Goal: Transaction & Acquisition: Purchase product/service

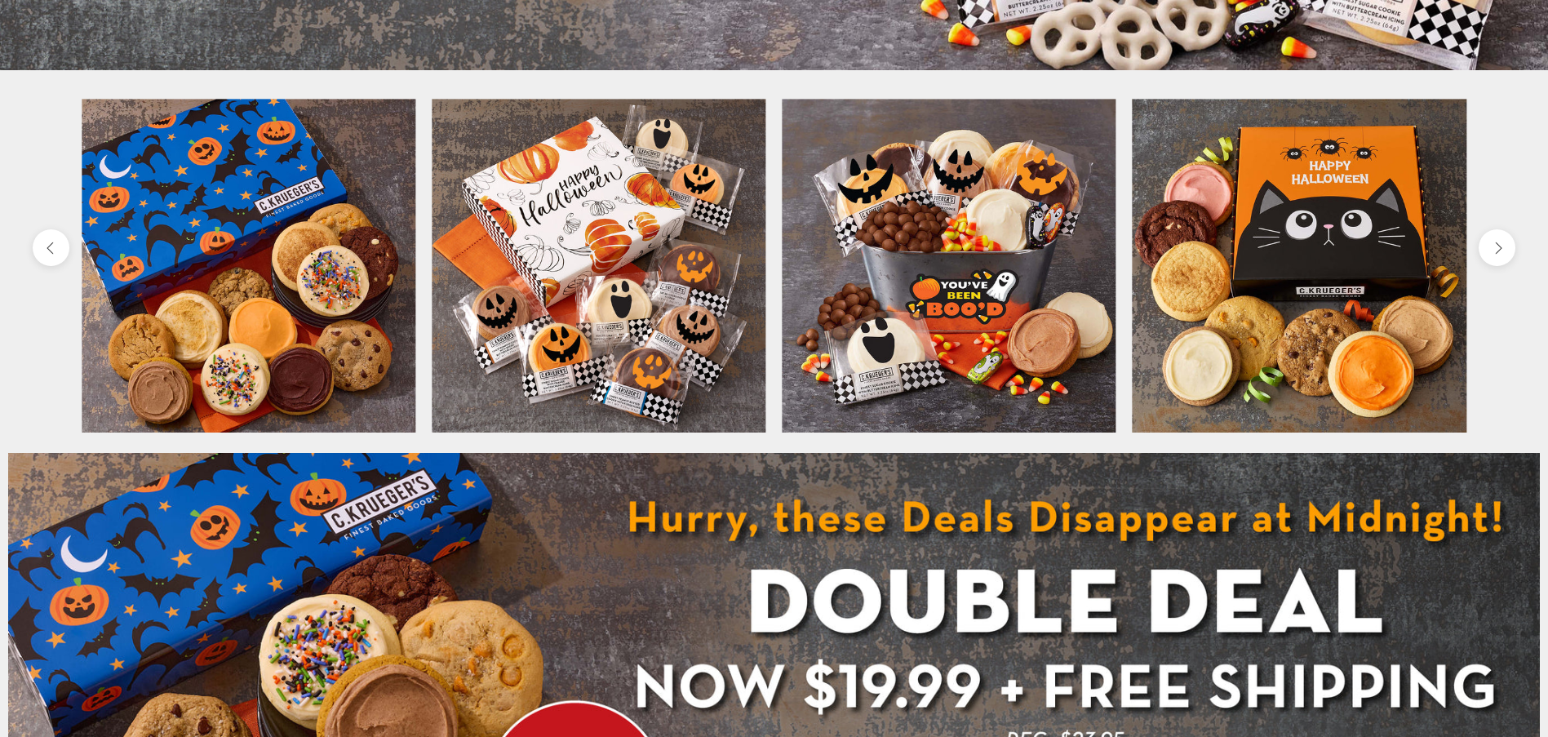
scroll to position [734, 0]
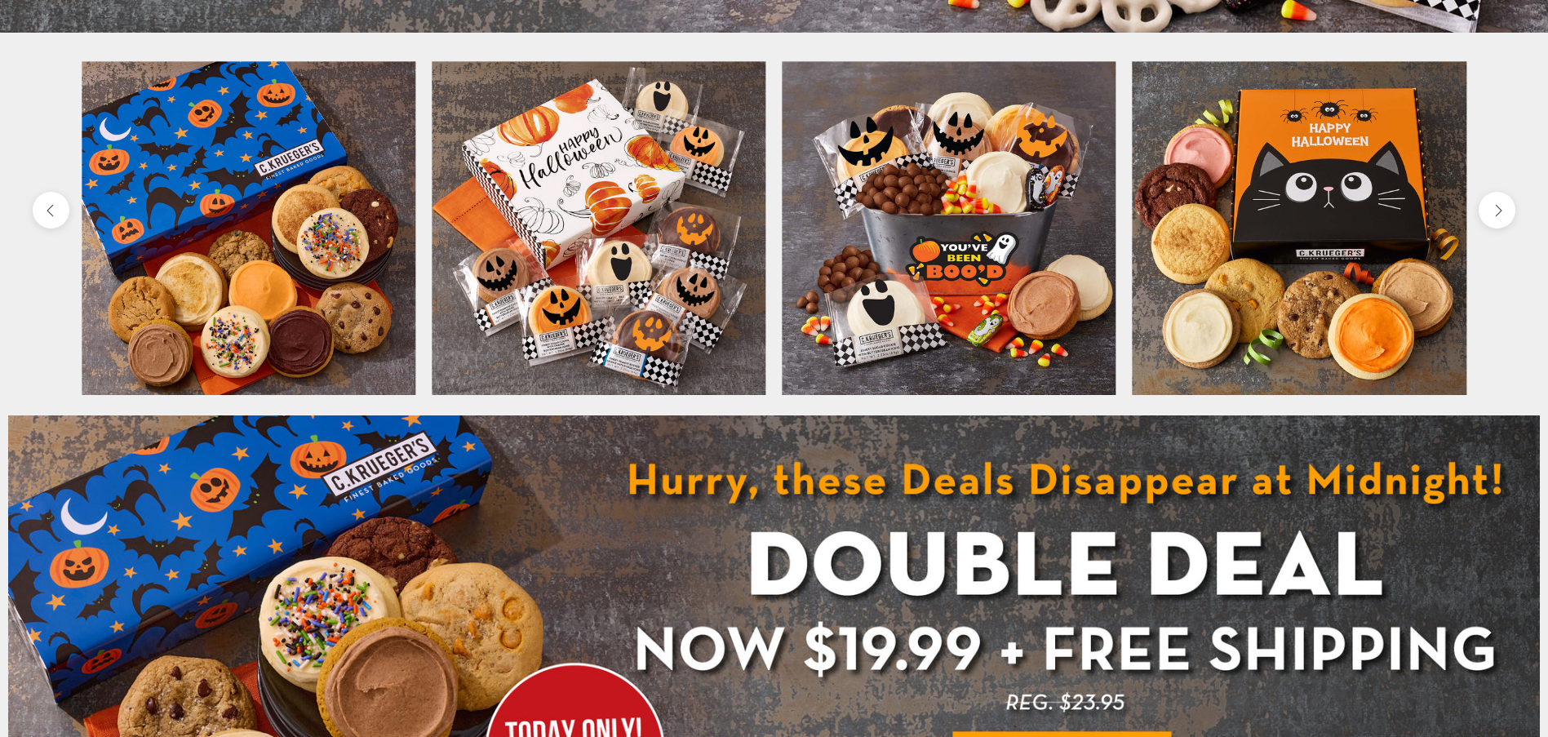
click at [945, 218] on img at bounding box center [950, 228] width 334 height 334
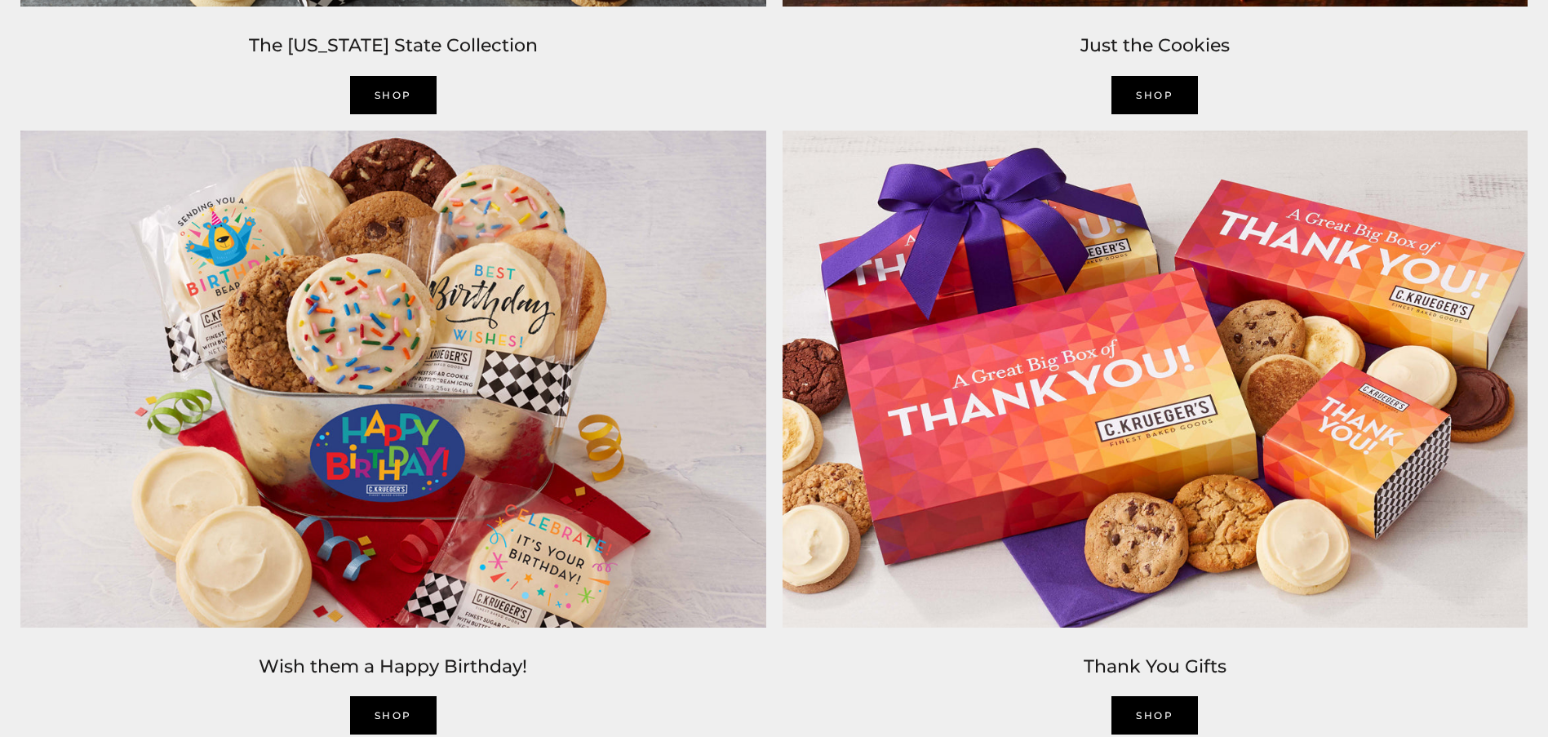
scroll to position [2774, 0]
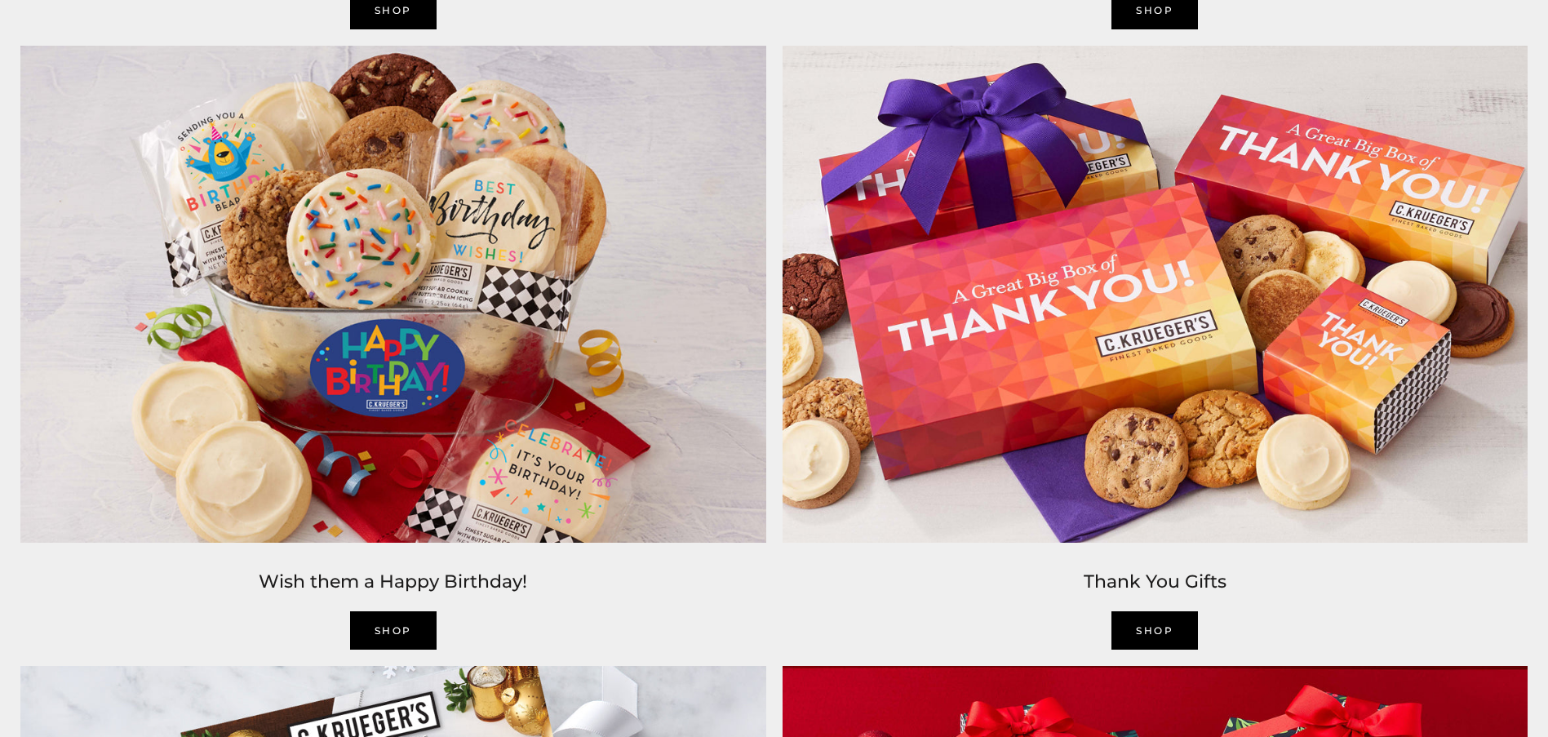
click at [419, 641] on link "SHOP" at bounding box center [393, 630] width 86 height 38
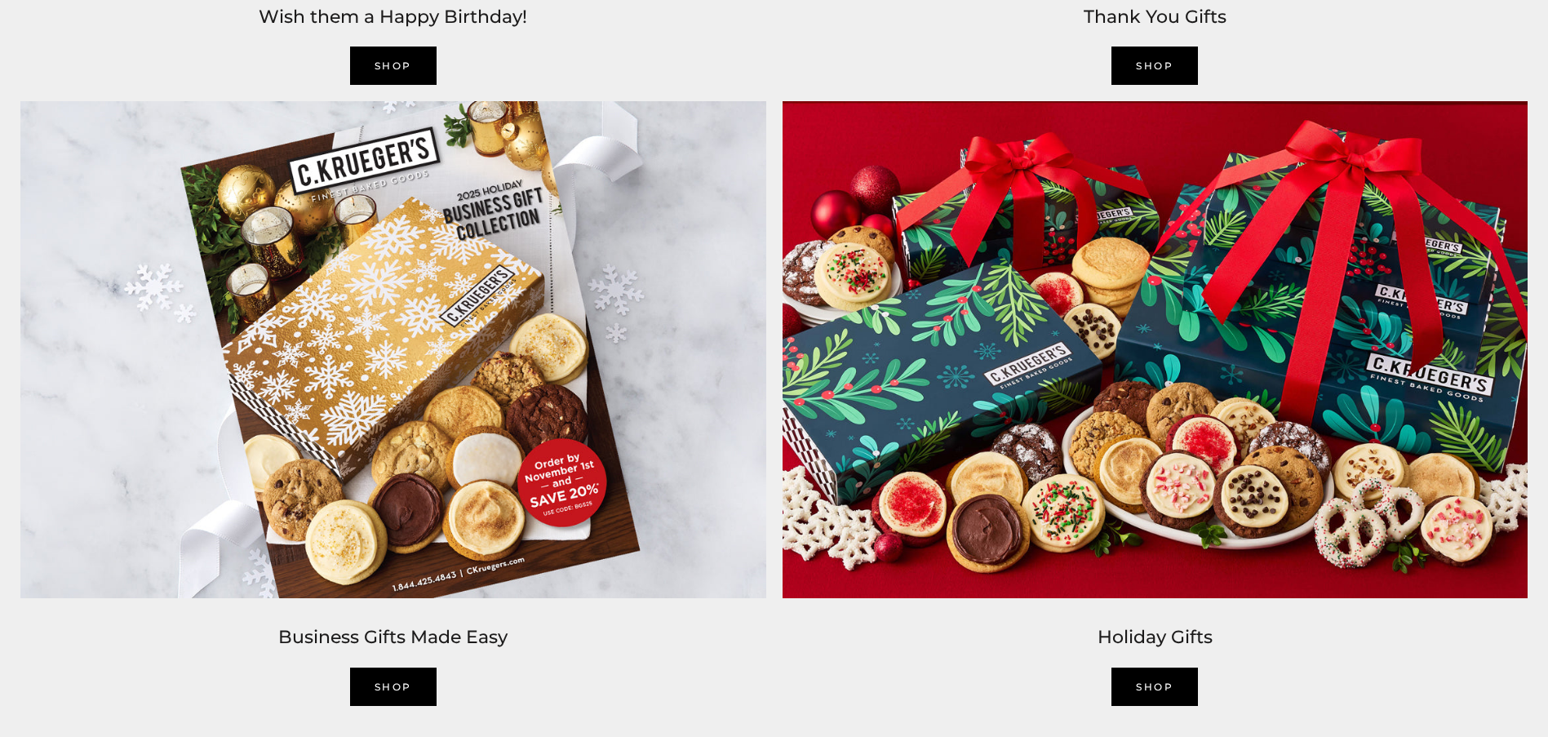
scroll to position [3427, 0]
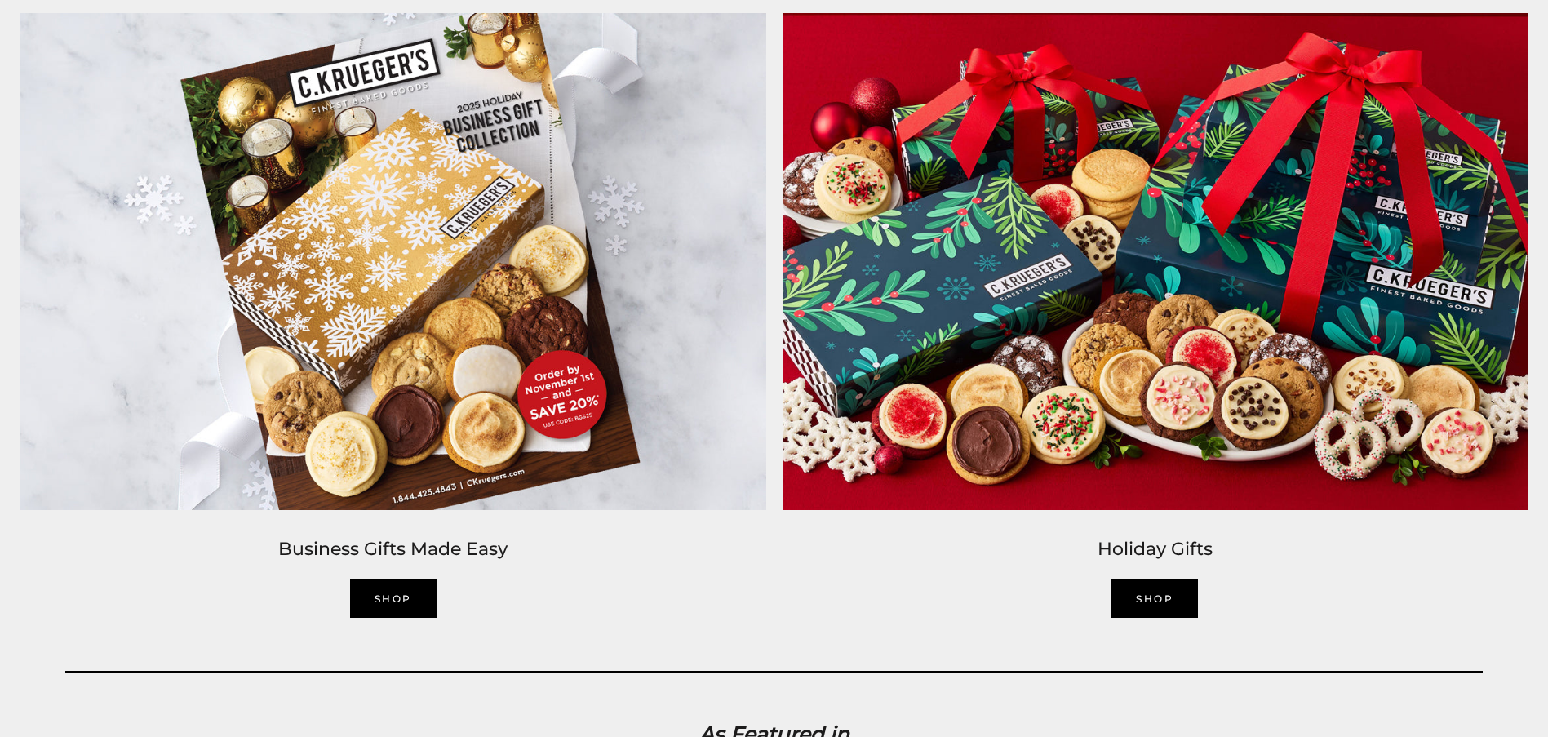
click at [1111, 589] on div "SHOP" at bounding box center [1156, 598] width 746 height 38
click at [1119, 589] on link "SHOP" at bounding box center [1154, 598] width 86 height 38
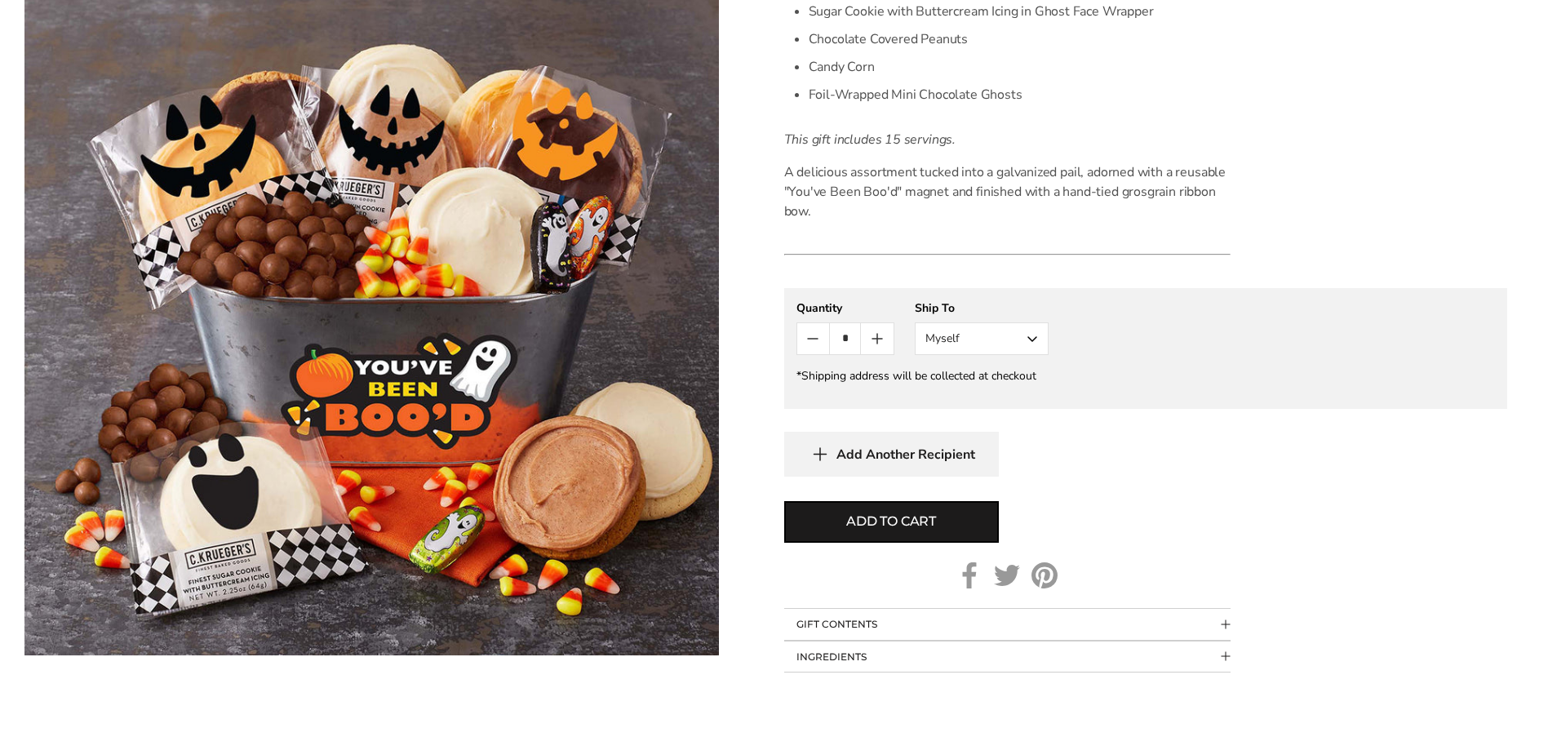
scroll to position [816, 0]
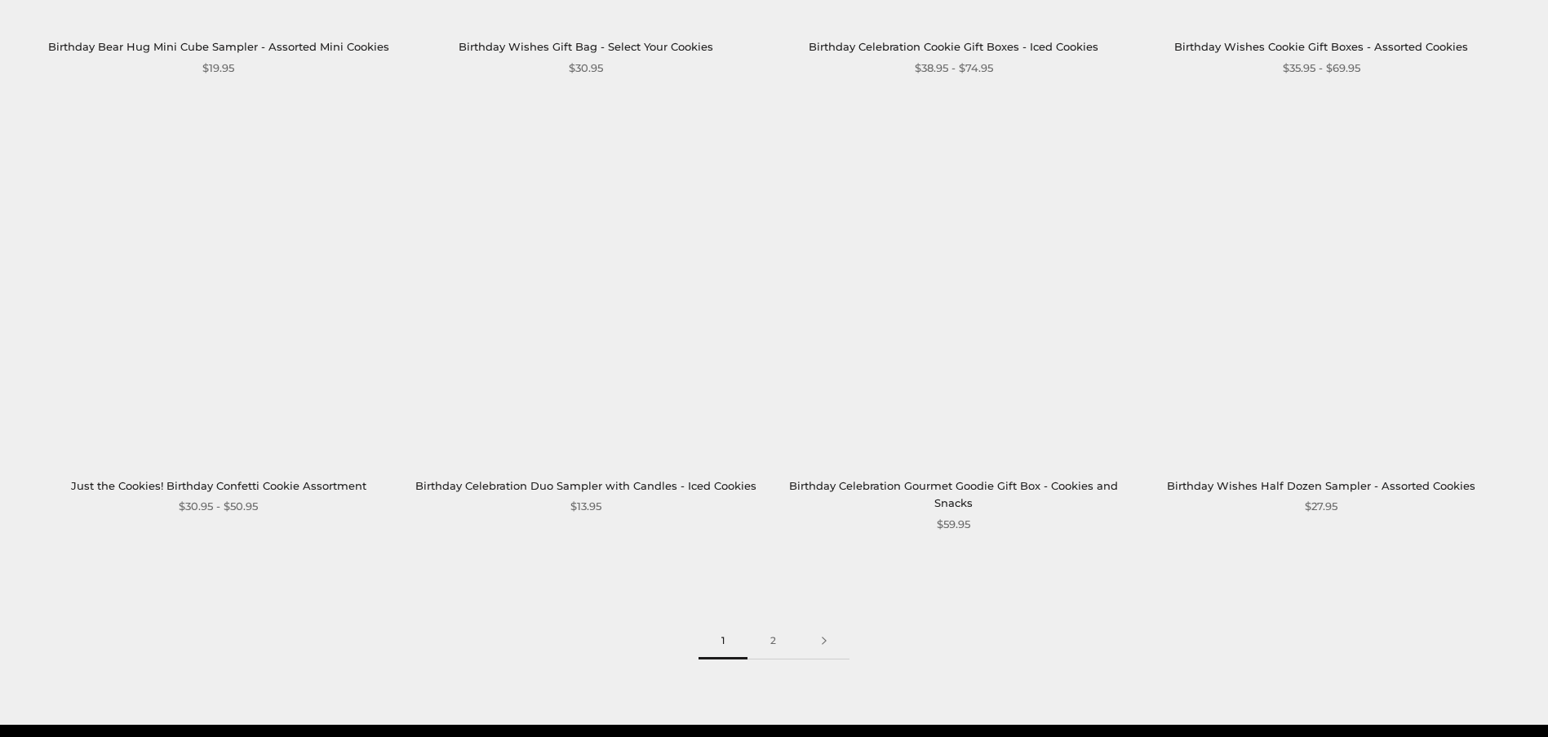
scroll to position [2611, 0]
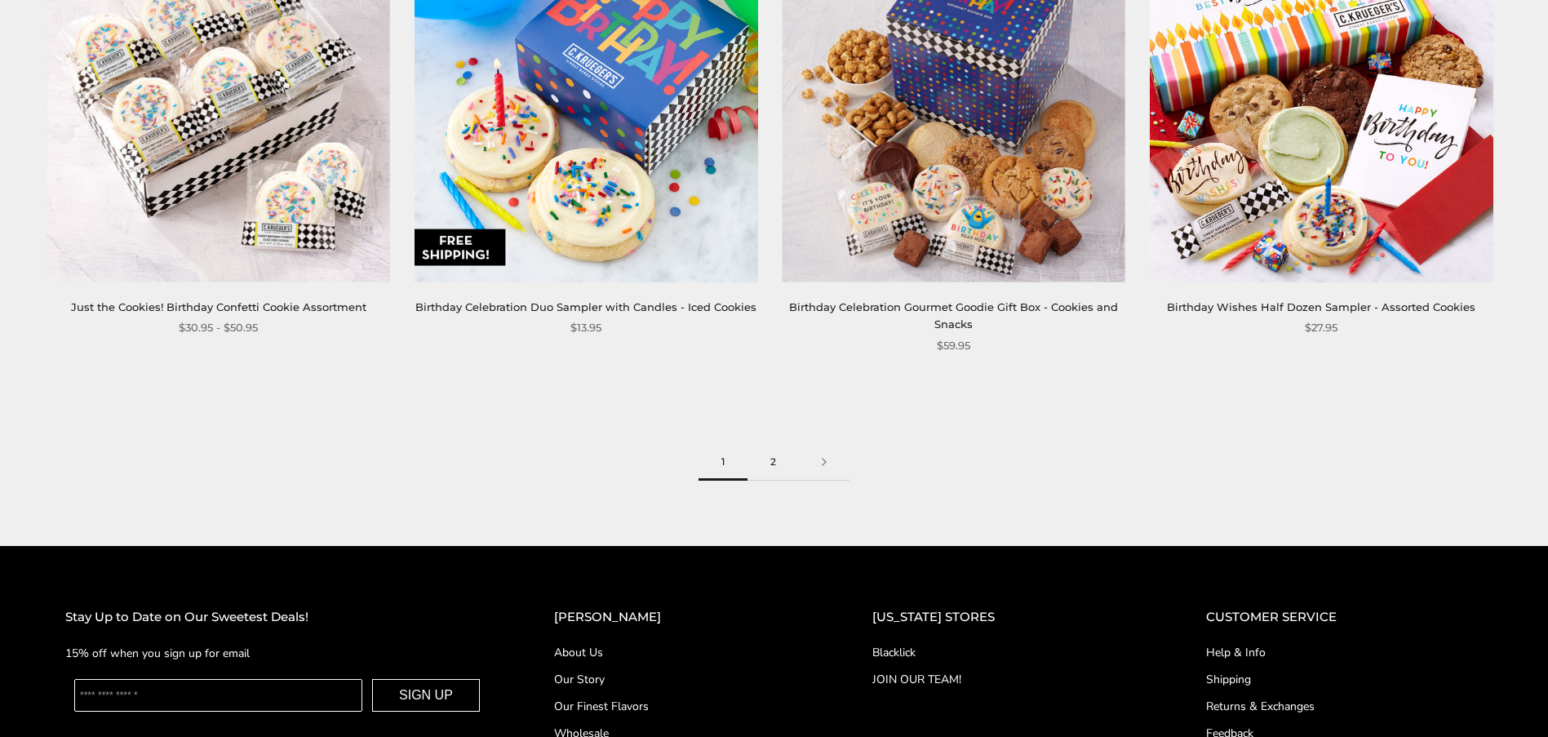
click at [773, 460] on link "2" at bounding box center [772, 462] width 51 height 37
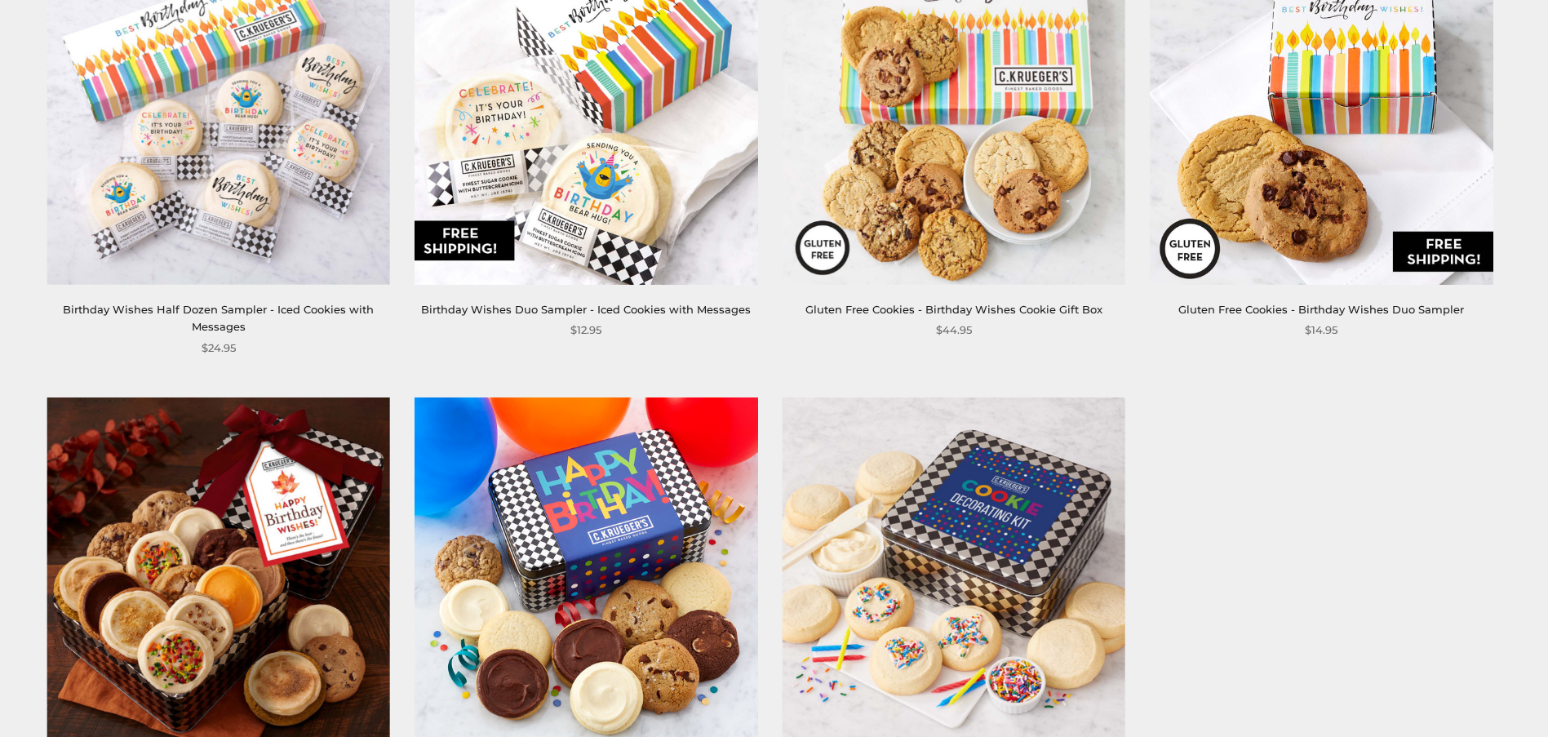
scroll to position [979, 0]
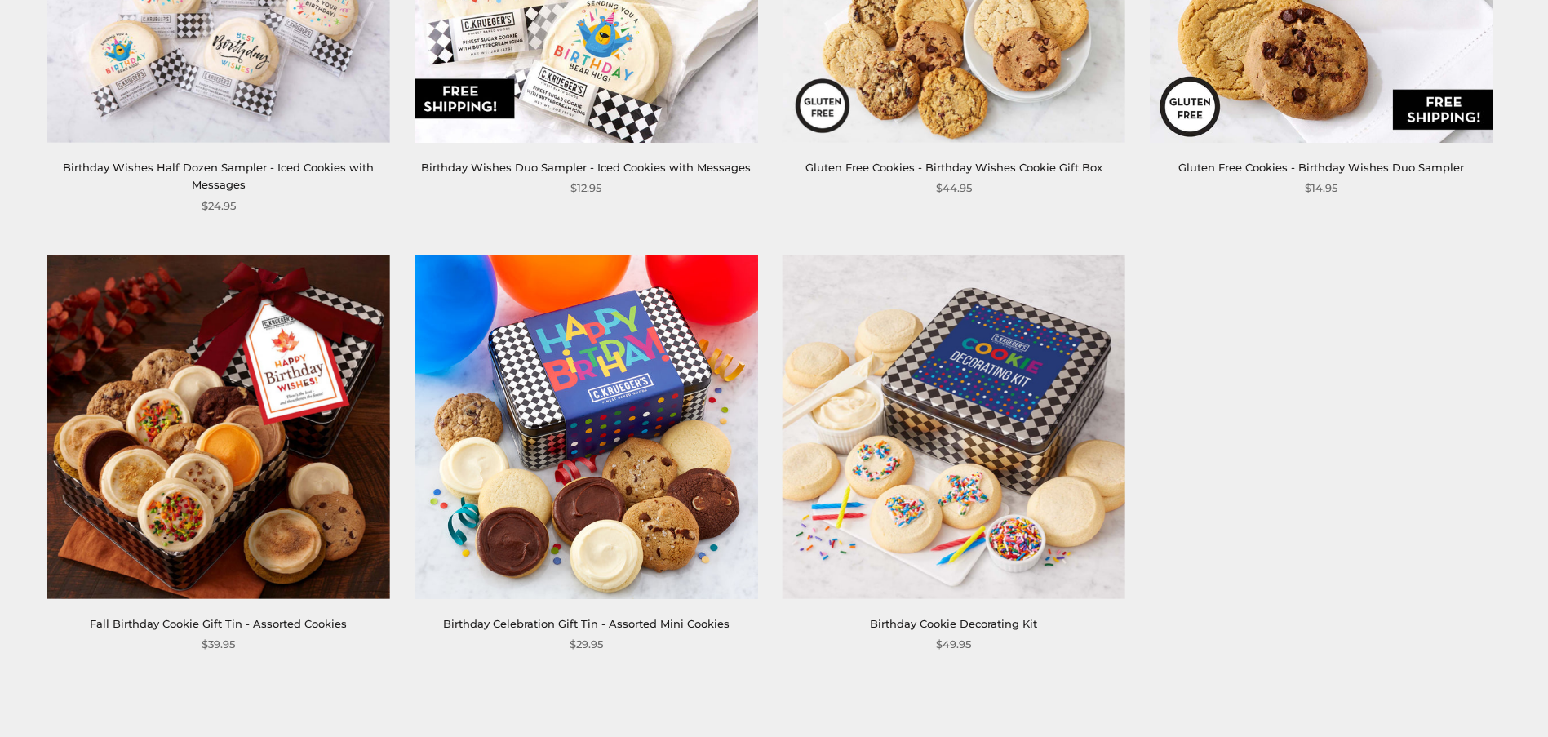
click at [638, 418] on img at bounding box center [587, 427] width 344 height 344
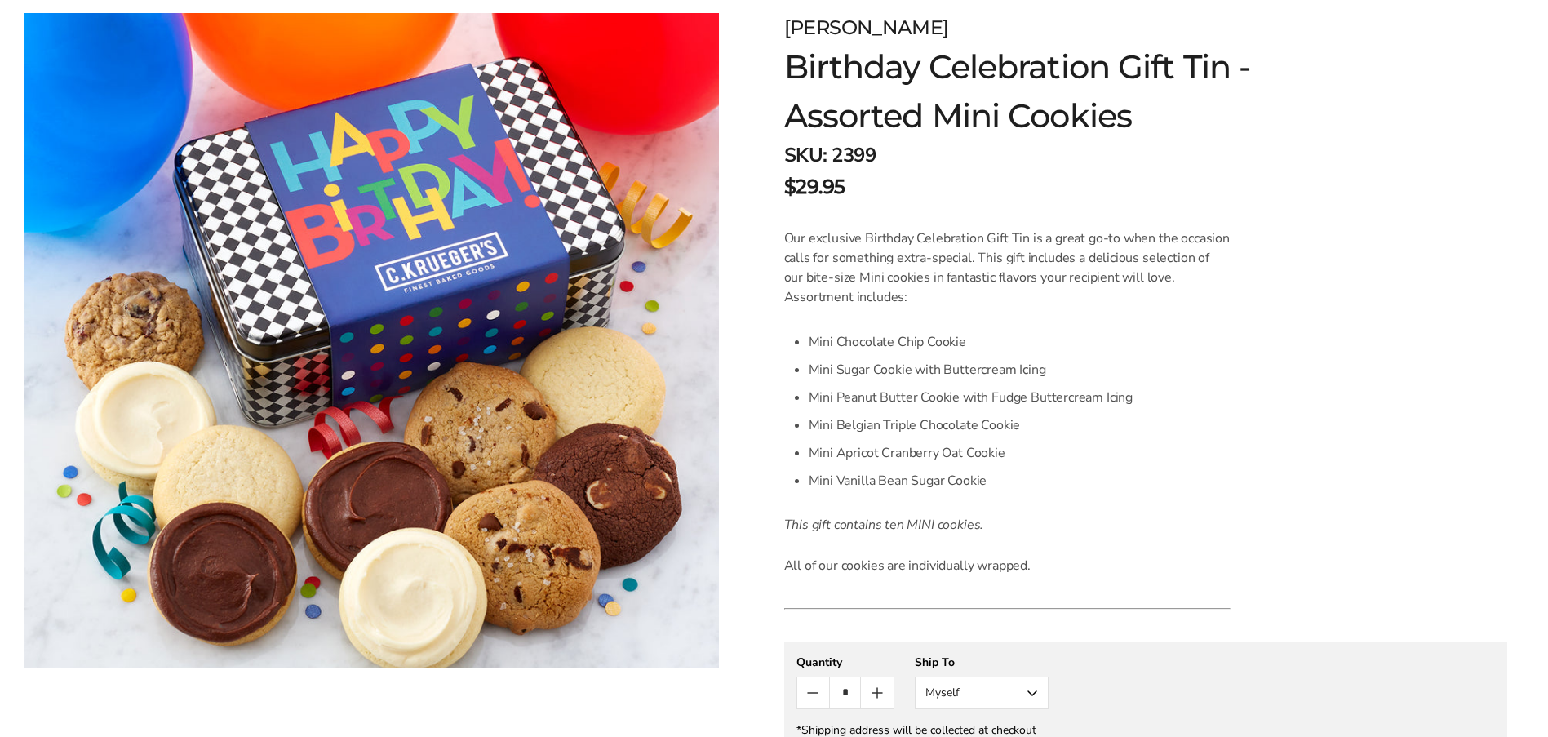
scroll to position [490, 0]
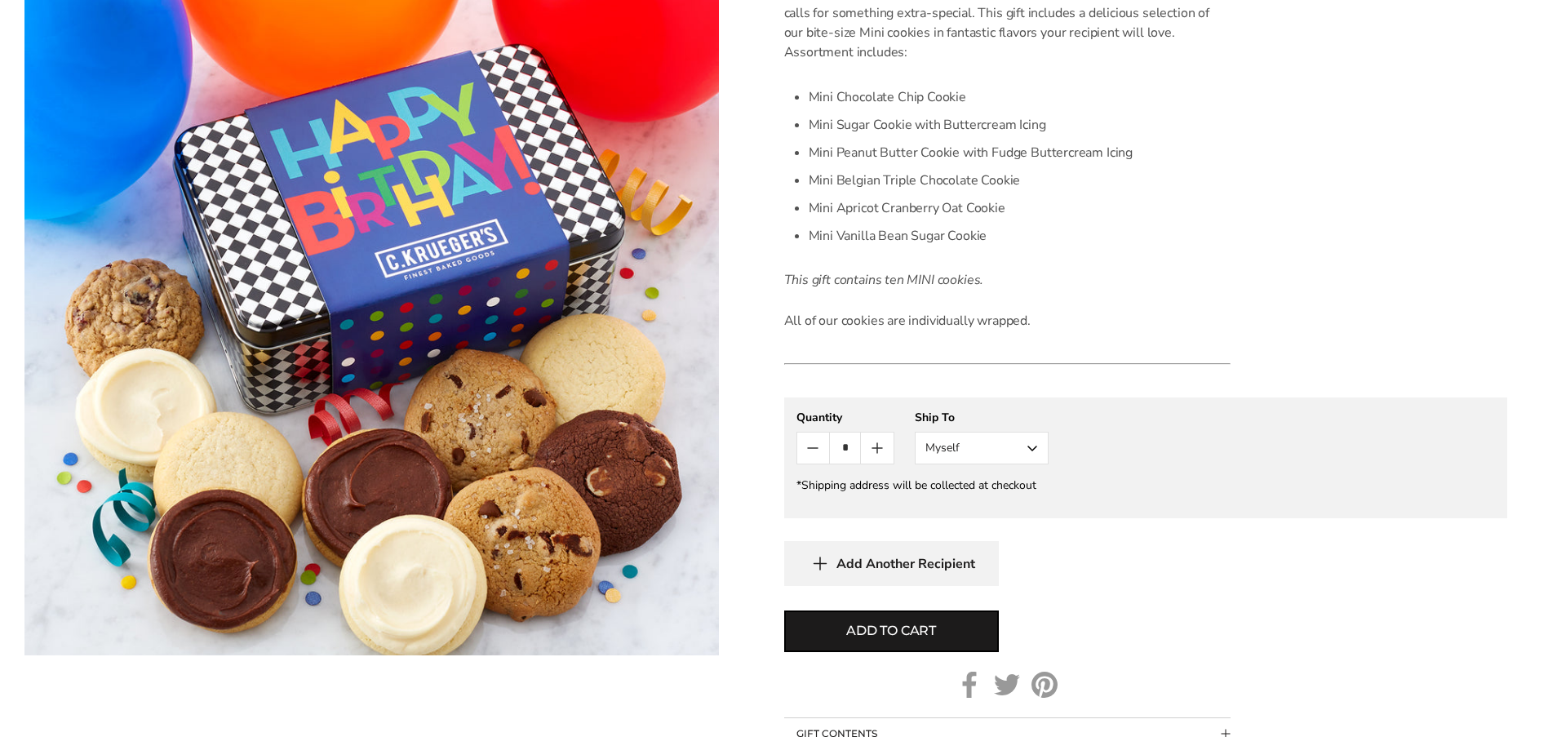
click at [1037, 447] on button "Myself" at bounding box center [982, 448] width 134 height 33
click at [988, 512] on button "Other Recipient" at bounding box center [982, 508] width 132 height 29
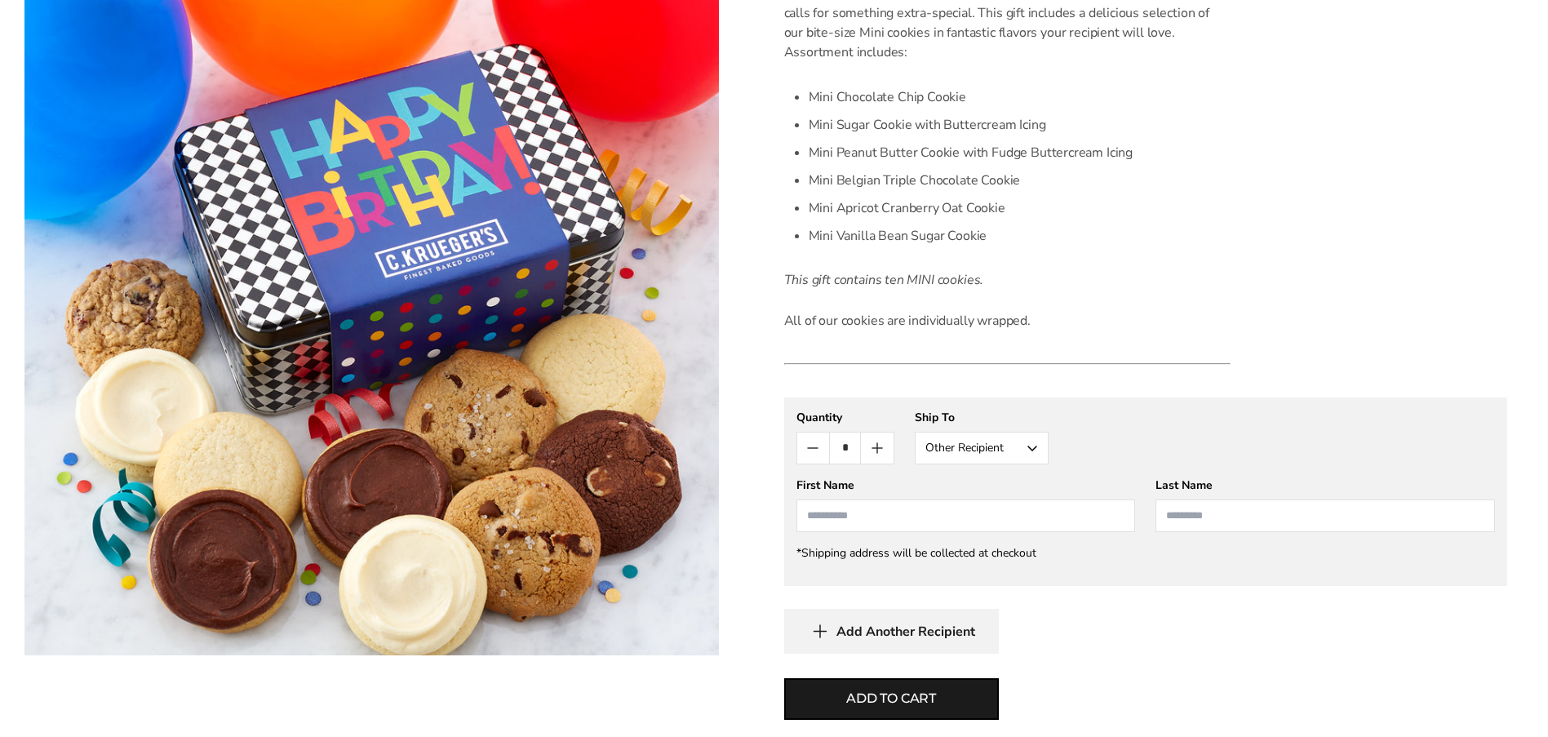
click at [948, 517] on input "First Name" at bounding box center [965, 515] width 339 height 33
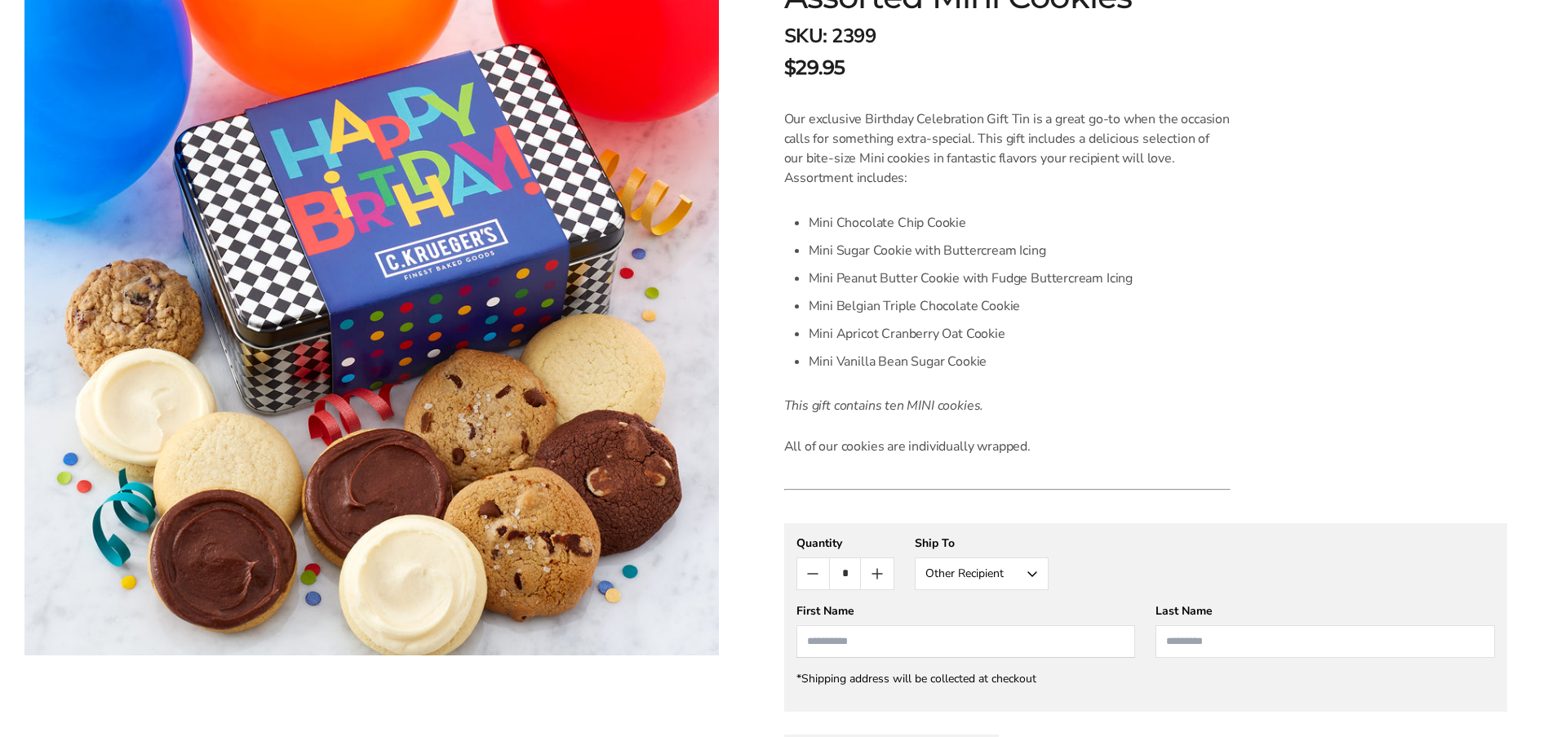
scroll to position [245, 0]
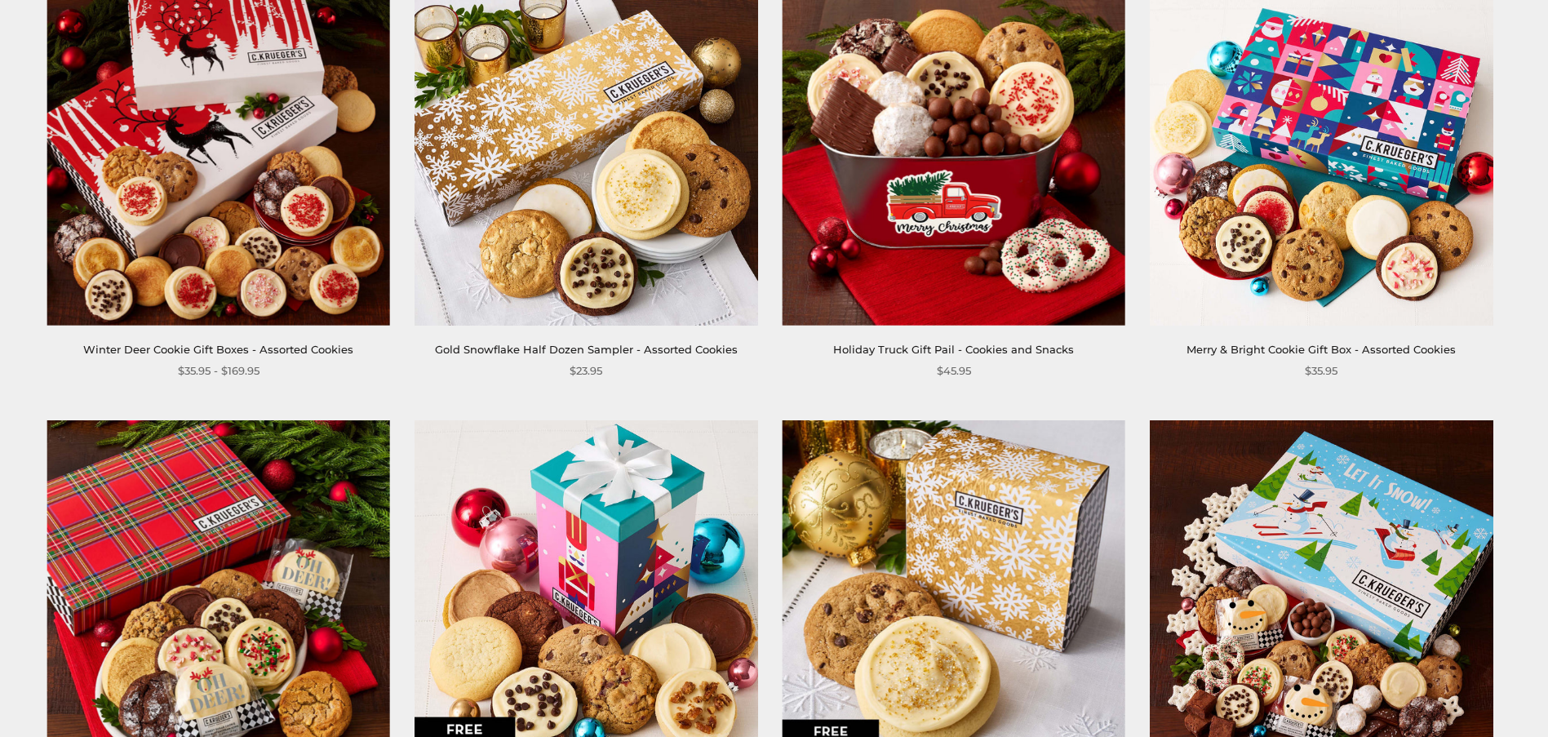
scroll to position [653, 0]
